Goal: Navigation & Orientation: Find specific page/section

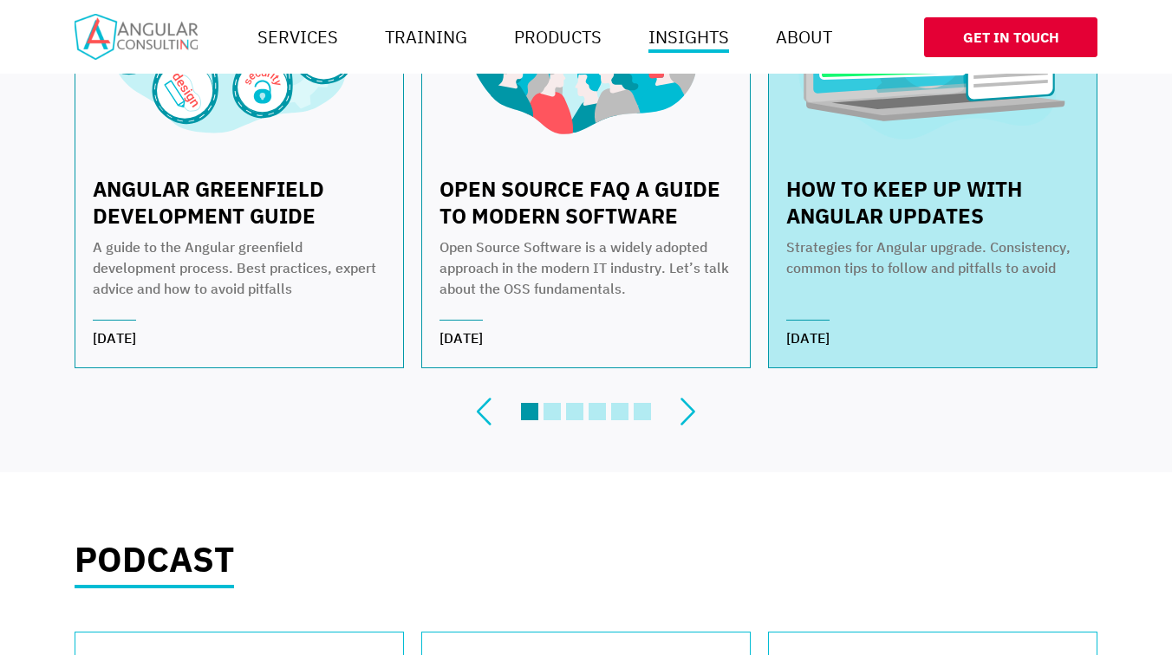
scroll to position [559, 0]
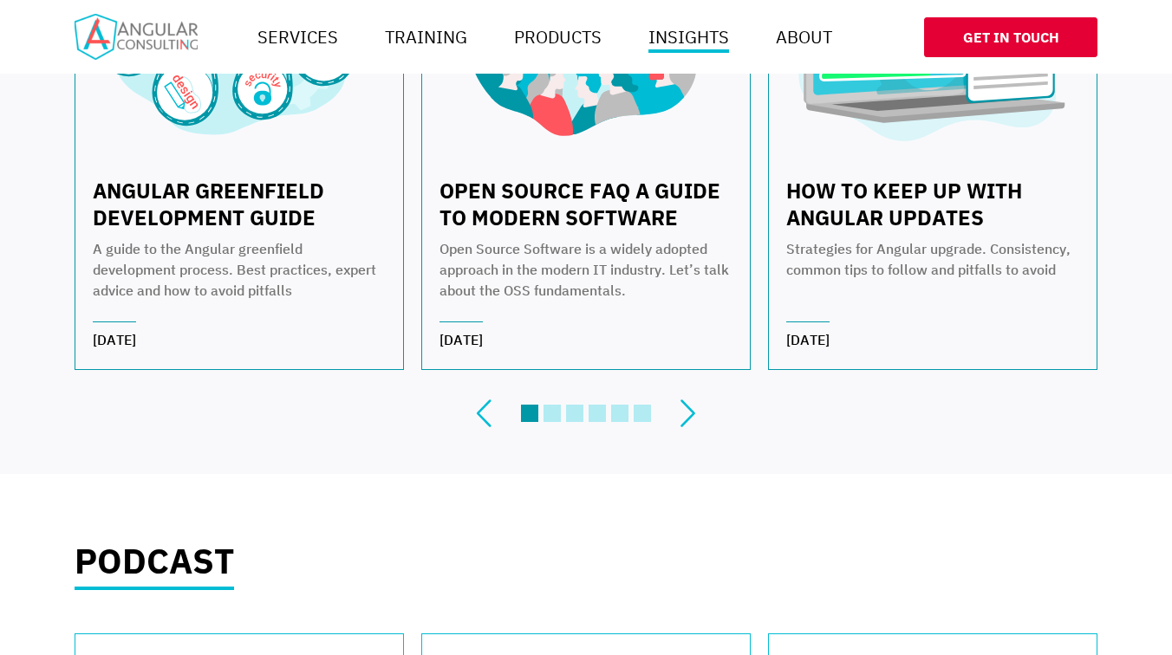
click at [547, 416] on button "Go to slide 2 of 6" at bounding box center [551, 413] width 17 height 17
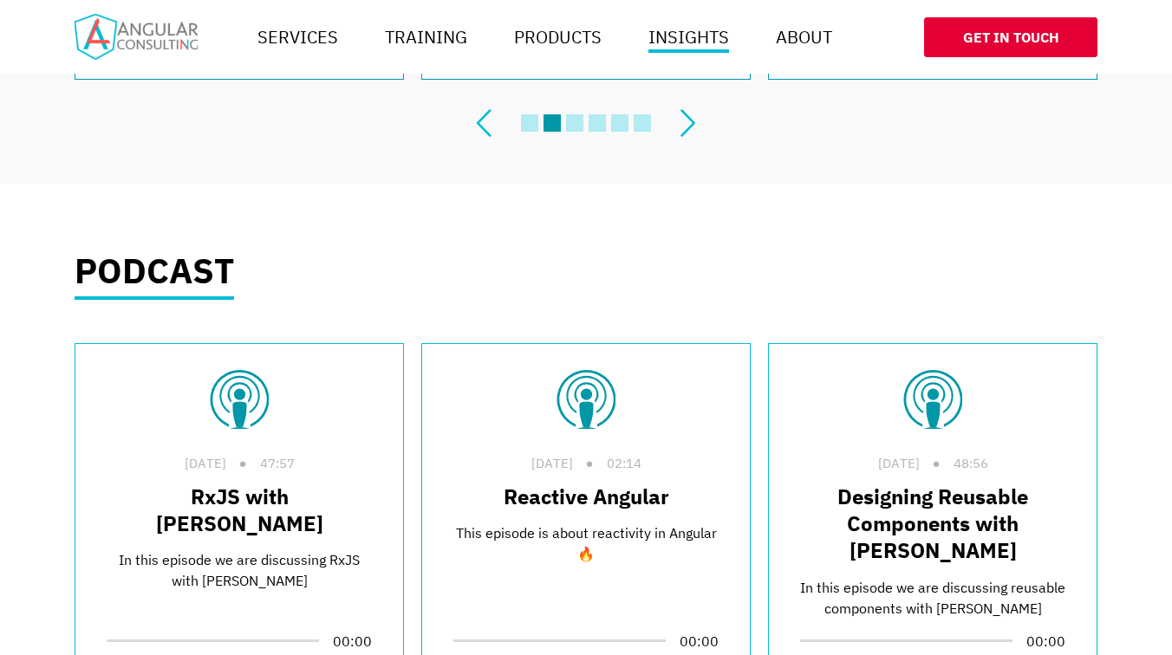
scroll to position [554, 0]
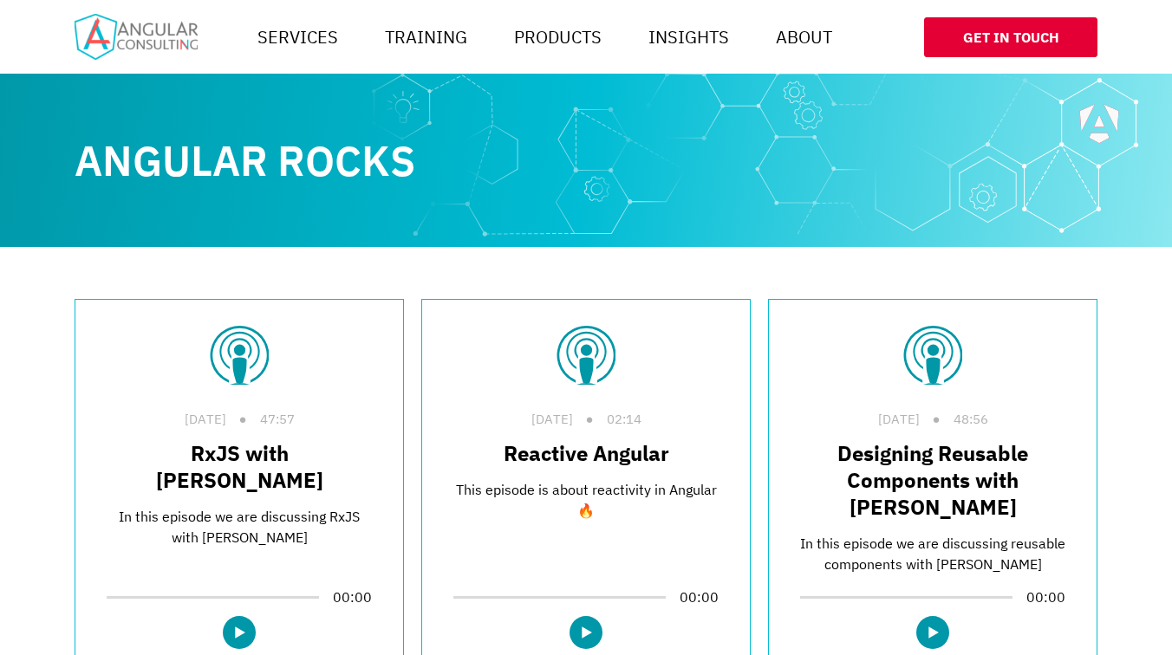
click at [105, 32] on img at bounding box center [136, 37] width 123 height 46
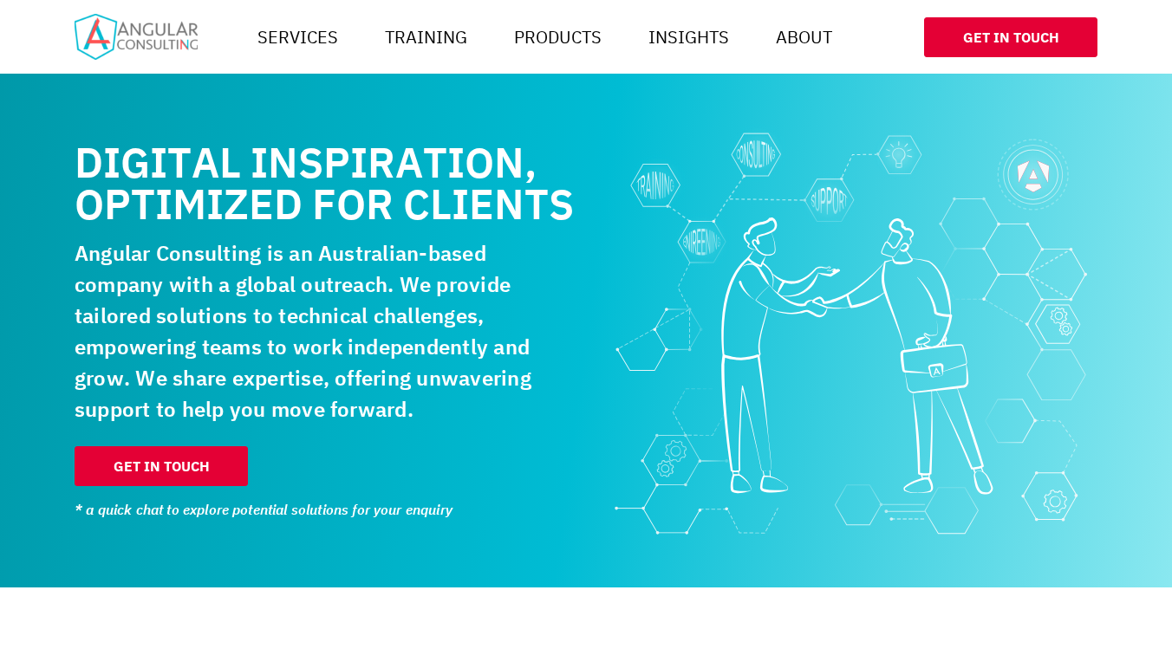
scroll to position [0, 1040]
click at [133, 20] on img at bounding box center [136, 37] width 123 height 46
